Goal: Information Seeking & Learning: Understand process/instructions

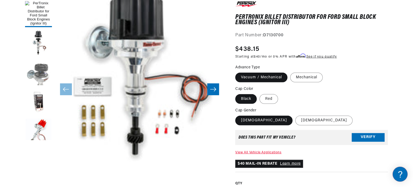
click at [41, 74] on button "Load image 3 in gallery view" at bounding box center [38, 73] width 27 height 27
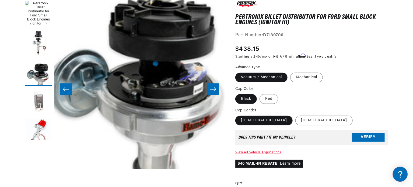
scroll to position [0, 201]
click at [33, 107] on button "Load image 4 in gallery view" at bounding box center [38, 102] width 27 height 27
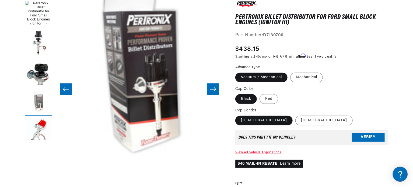
scroll to position [17, 510]
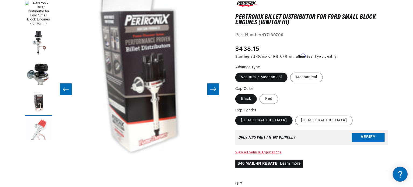
click at [42, 132] on button "Load image 5 in gallery view" at bounding box center [38, 132] width 27 height 27
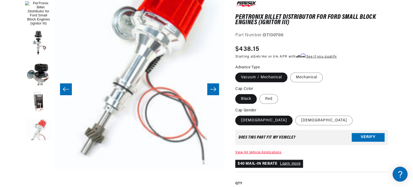
scroll to position [17, 680]
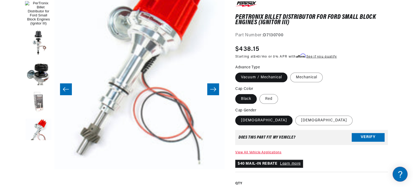
click at [41, 95] on button "Load image 4 in gallery view" at bounding box center [38, 102] width 27 height 27
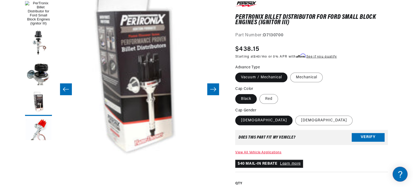
scroll to position [17, 510]
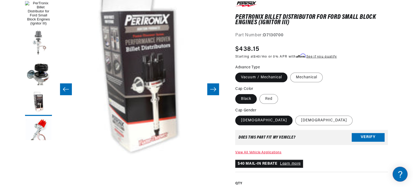
click at [43, 43] on button "Load image 2 in gallery view" at bounding box center [38, 43] width 27 height 27
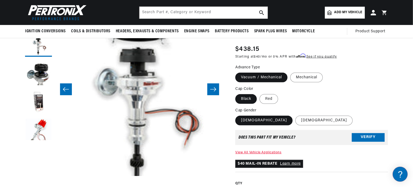
scroll to position [0, 0]
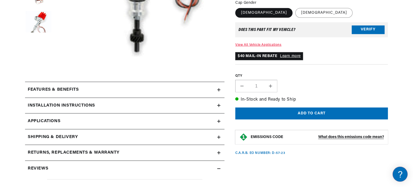
click at [69, 89] on h2 "Features & Benefits" at bounding box center [53, 89] width 51 height 7
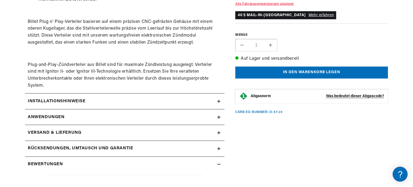
scroll to position [0, 252]
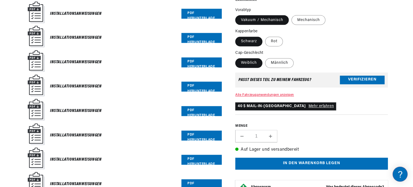
scroll to position [619, 0]
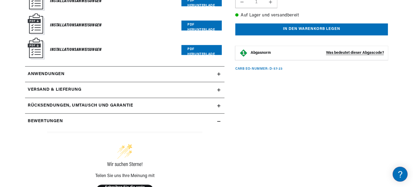
click at [108, 74] on link "Anwendungen" at bounding box center [125, 75] width 200 height 16
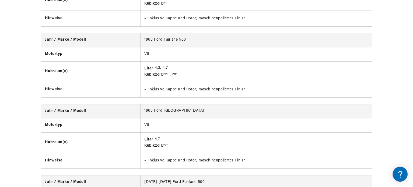
scroll to position [2061, 0]
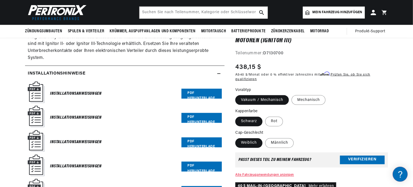
scroll to position [404, 0]
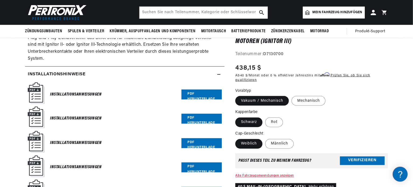
click at [204, 93] on link "PDF herunterladen" at bounding box center [202, 95] width 40 height 10
click at [204, 111] on div "Installationsanweisungen PDF herunterladen" at bounding box center [125, 119] width 194 height 25
click at [198, 120] on link "PDF herunterladen" at bounding box center [202, 119] width 40 height 10
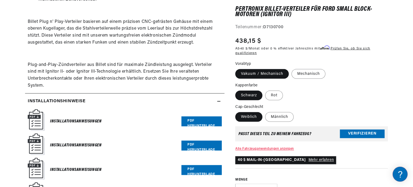
scroll to position [431, 0]
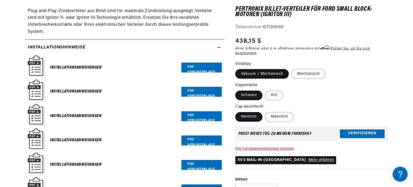
click at [203, 117] on link "PDF herunterladen" at bounding box center [202, 117] width 40 height 10
